Goal: Complete application form

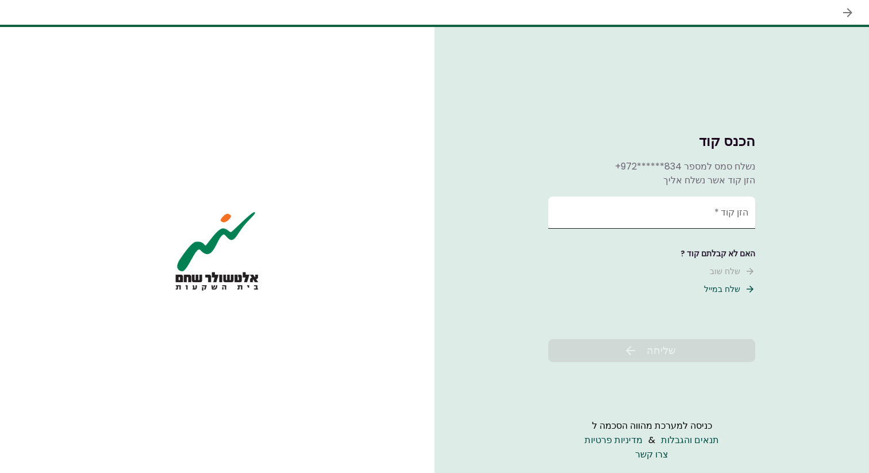
click at [640, 209] on input "הזן קוד   *" at bounding box center [652, 213] width 207 height 32
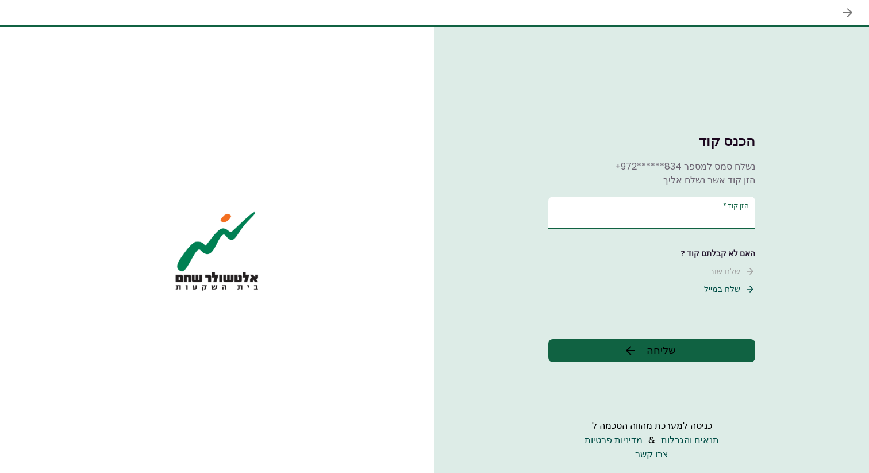
type input "******"
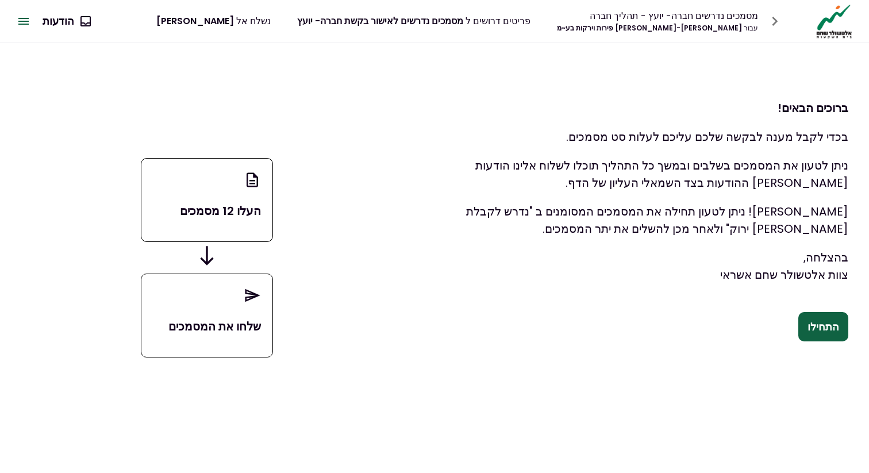
click at [816, 324] on button "התחילו" at bounding box center [824, 327] width 50 height 30
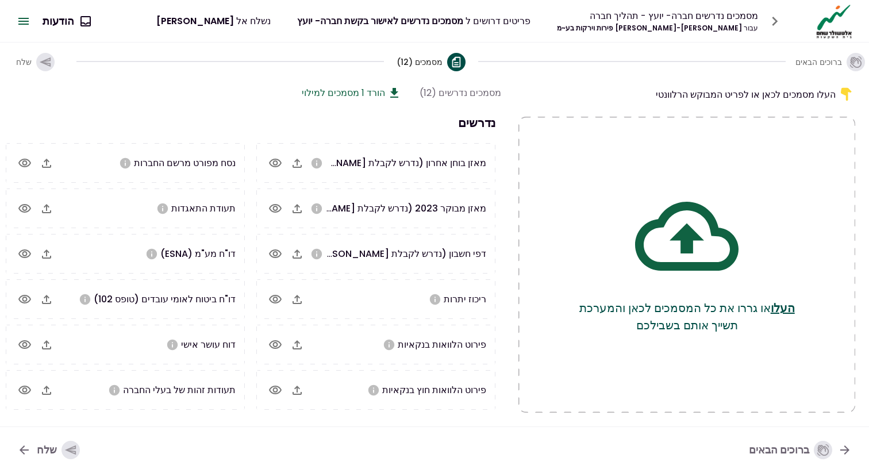
click at [675, 258] on icon at bounding box center [686, 236] width 103 height 103
click at [795, 313] on button "העלו" at bounding box center [783, 308] width 24 height 17
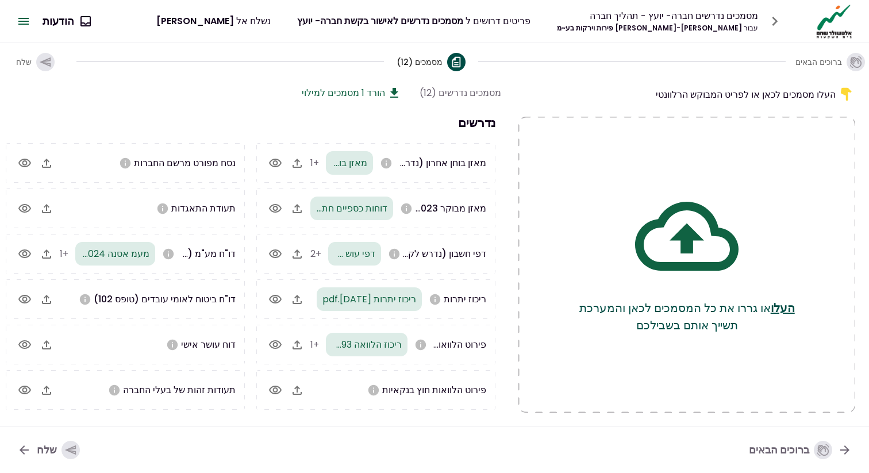
click at [60, 450] on div "שלח" at bounding box center [58, 450] width 43 height 18
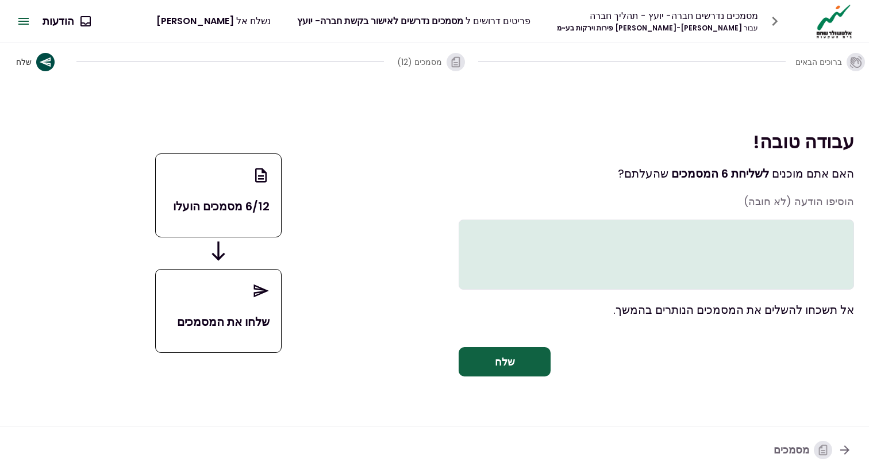
click at [532, 374] on button "שלח" at bounding box center [505, 362] width 92 height 30
